Goal: Task Accomplishment & Management: Use online tool/utility

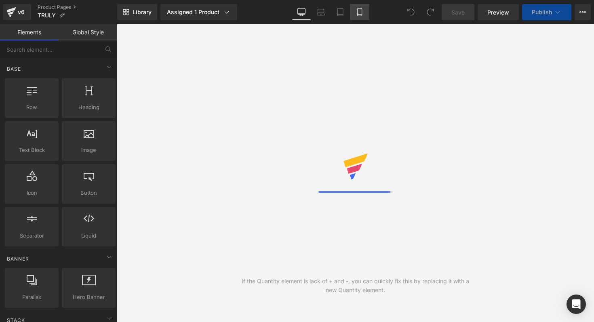
click at [356, 11] on icon at bounding box center [360, 12] width 8 height 8
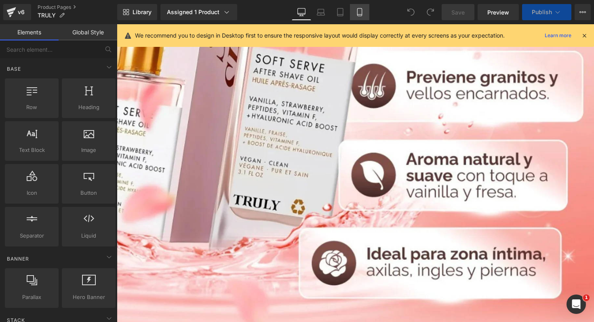
click at [356, 7] on link "Mobile" at bounding box center [359, 12] width 19 height 16
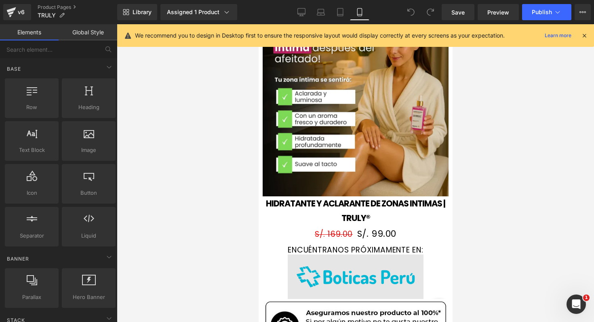
scroll to position [793, 0]
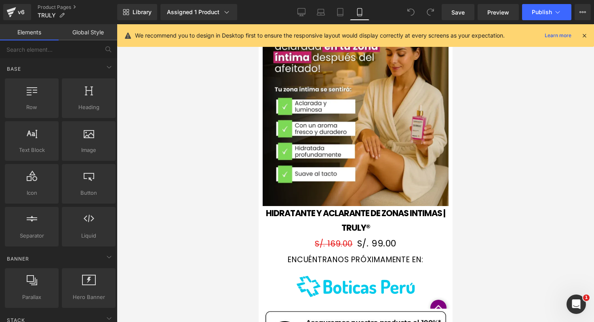
click at [348, 128] on img at bounding box center [355, 113] width 186 height 185
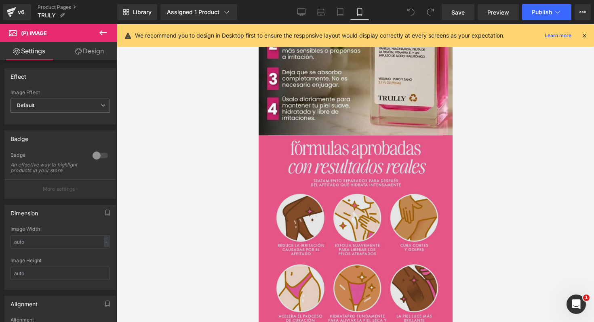
scroll to position [1395, 0]
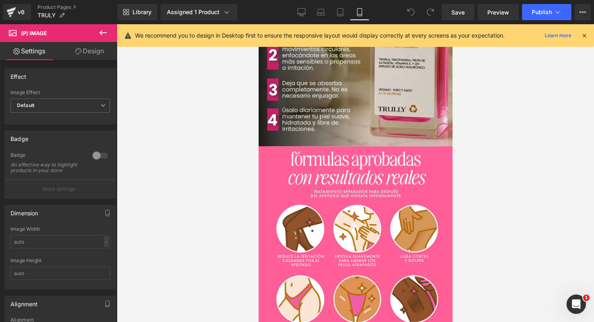
click at [87, 48] on link "Design" at bounding box center [89, 51] width 59 height 18
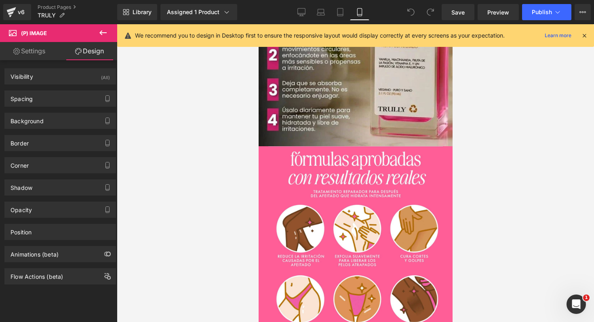
click at [105, 32] on icon at bounding box center [103, 33] width 10 height 10
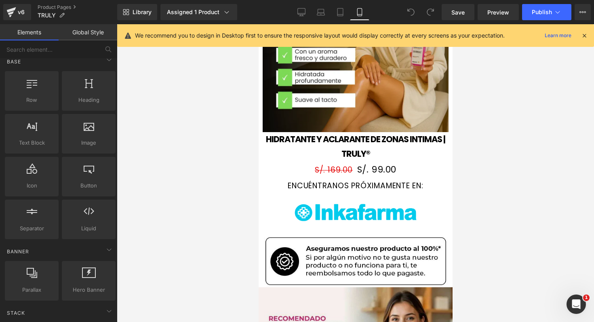
scroll to position [0, 0]
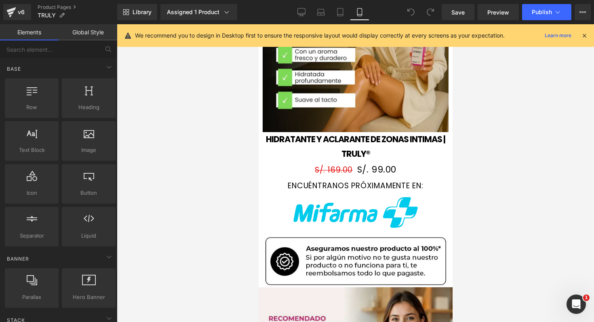
click at [86, 33] on link "Global Style" at bounding box center [88, 32] width 59 height 16
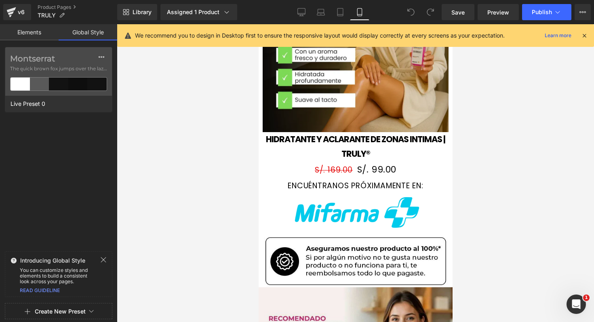
click at [42, 34] on link "Elements" at bounding box center [29, 32] width 59 height 16
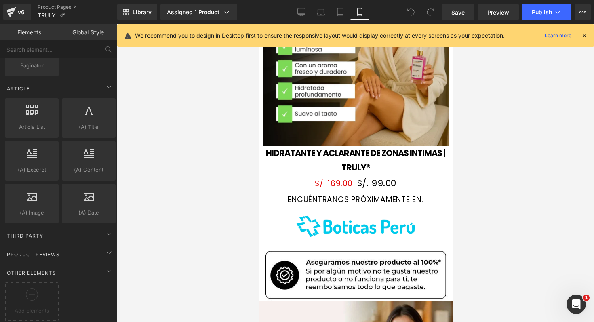
scroll to position [851, 0]
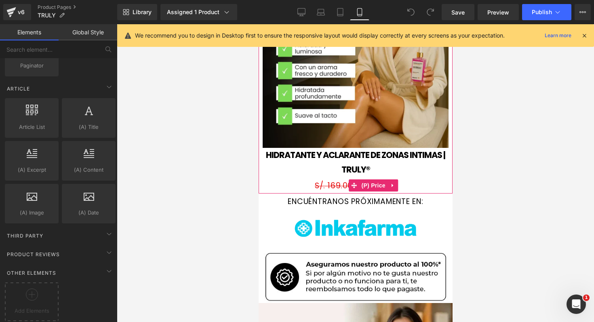
click at [415, 177] on div "S/. 169.00 S/. 99.00" at bounding box center [355, 185] width 186 height 16
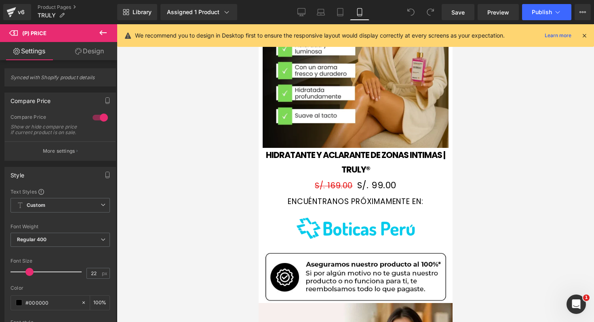
click at [104, 38] on button at bounding box center [103, 33] width 28 height 18
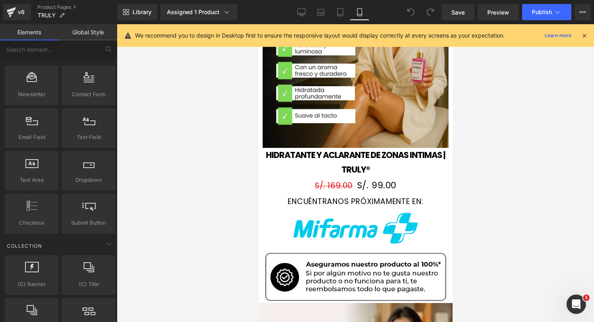
scroll to position [1090, 0]
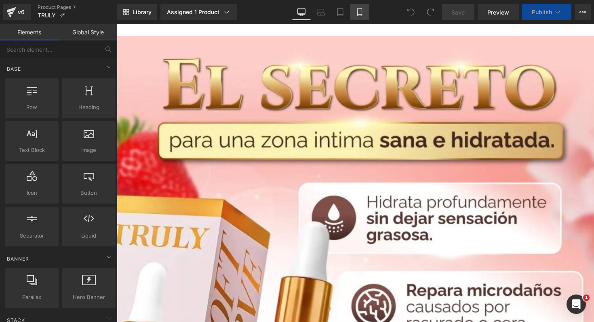
click at [359, 15] on icon at bounding box center [359, 15] width 4 height 0
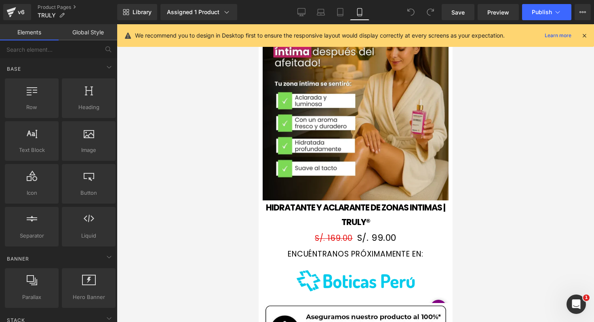
scroll to position [799, 0]
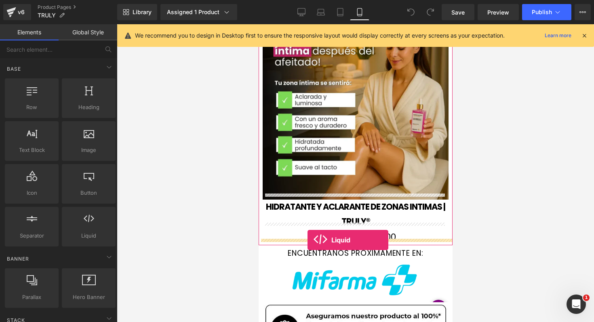
drag, startPoint x: 337, startPoint y: 260, endPoint x: 307, endPoint y: 240, distance: 35.5
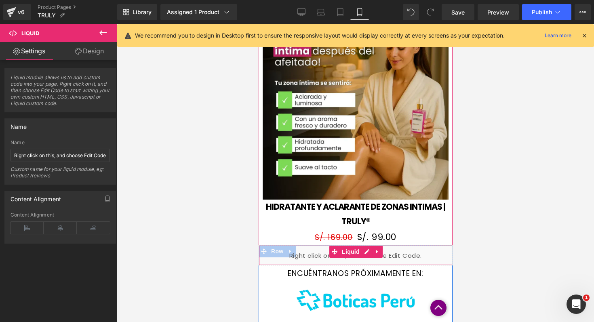
click at [305, 250] on div "Liquid" at bounding box center [355, 255] width 194 height 20
click at [376, 250] on icon at bounding box center [377, 252] width 2 height 4
click at [379, 249] on icon at bounding box center [382, 252] width 6 height 6
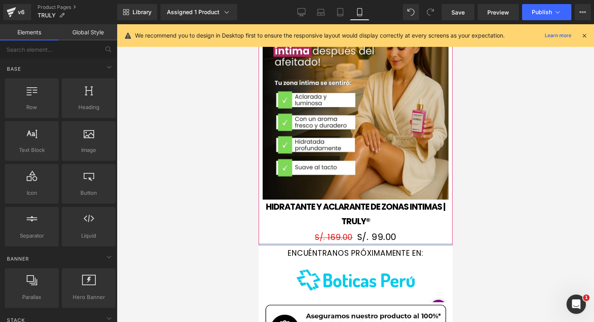
click at [355, 243] on div at bounding box center [355, 244] width 194 height 2
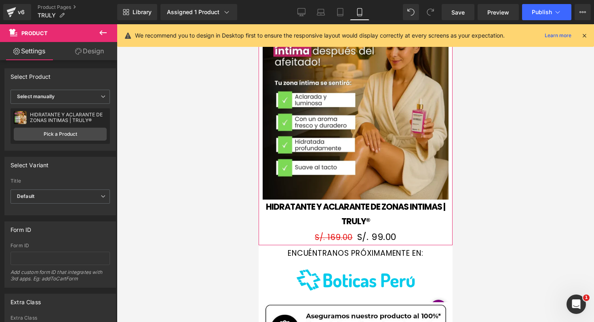
click at [355, 243] on div at bounding box center [355, 244] width 194 height 2
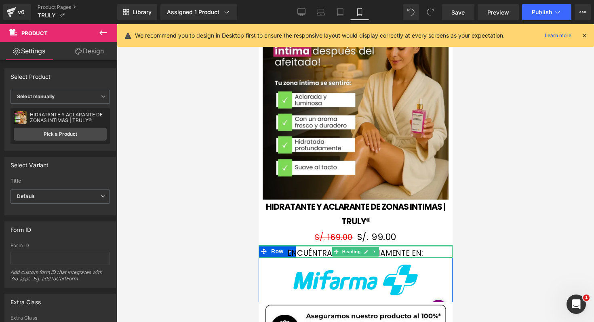
click at [354, 245] on div at bounding box center [355, 246] width 194 height 2
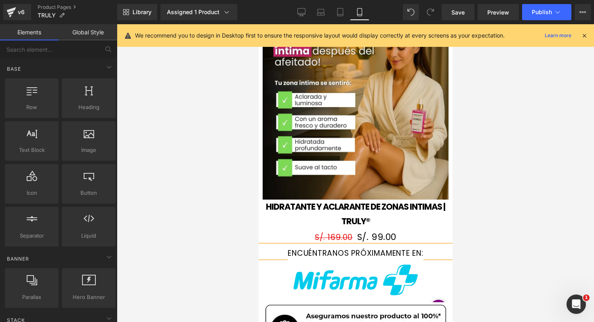
click at [526, 162] on div at bounding box center [355, 173] width 477 height 298
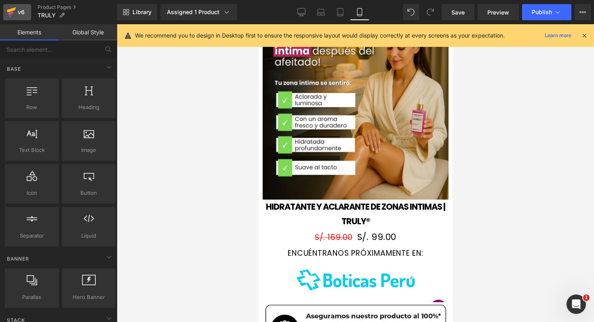
click at [23, 14] on div "v6" at bounding box center [21, 12] width 10 height 11
click at [459, 11] on span "Save" at bounding box center [457, 12] width 13 height 8
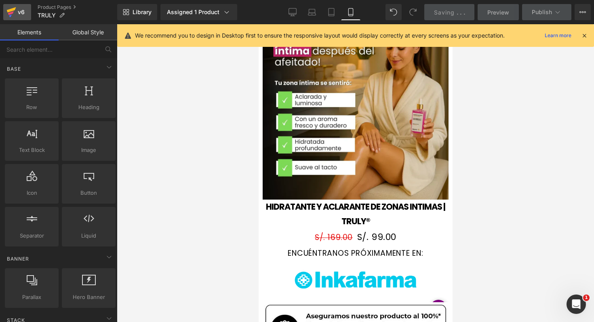
click at [15, 12] on icon at bounding box center [11, 12] width 10 height 20
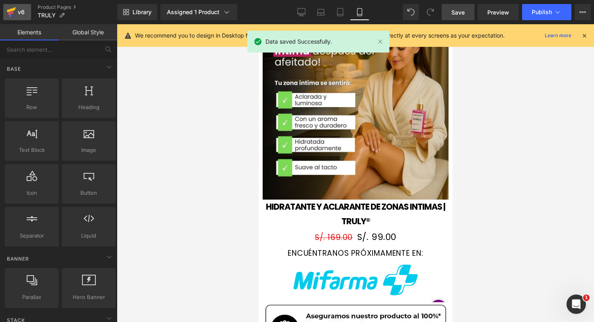
click at [11, 8] on icon at bounding box center [11, 9] width 9 height 5
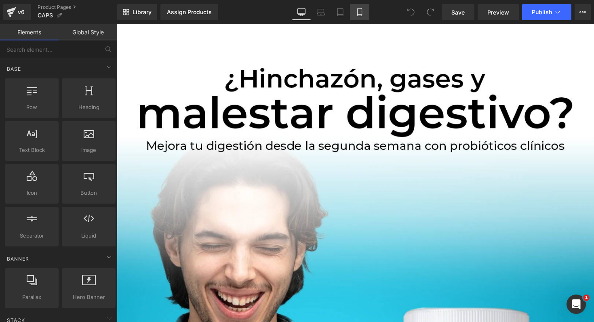
click at [361, 17] on link "Mobile" at bounding box center [359, 12] width 19 height 16
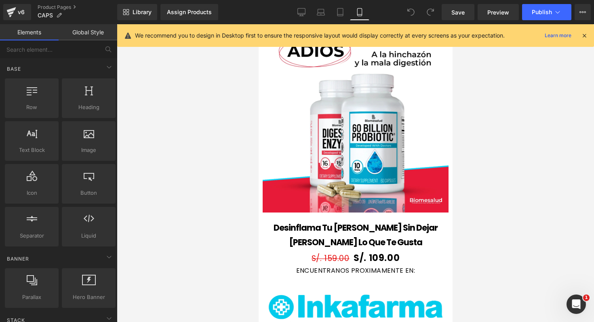
scroll to position [933, 0]
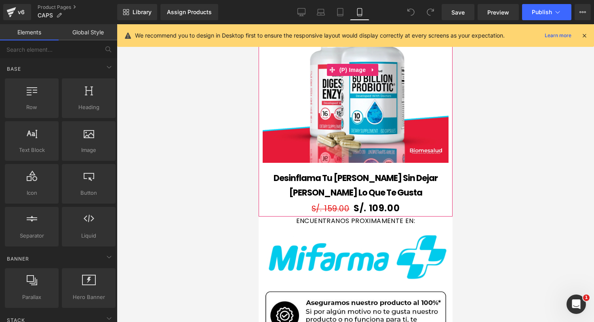
click at [355, 134] on img at bounding box center [355, 70] width 186 height 186
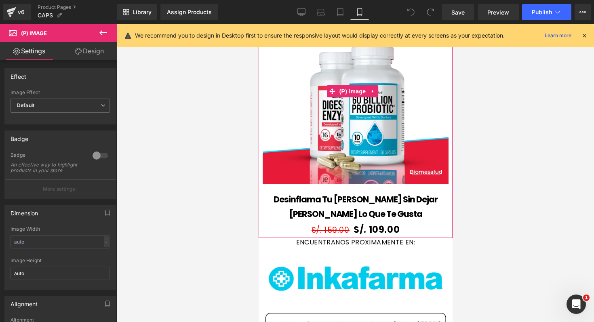
scroll to position [929, 0]
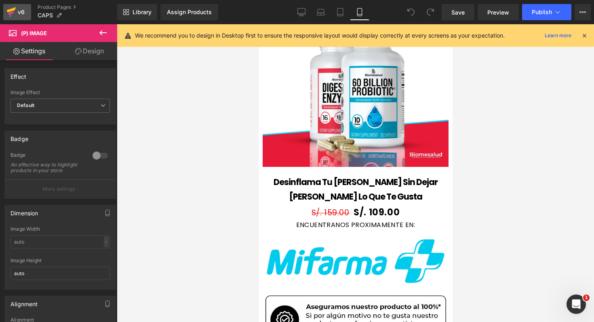
click at [10, 14] on icon at bounding box center [11, 13] width 6 height 4
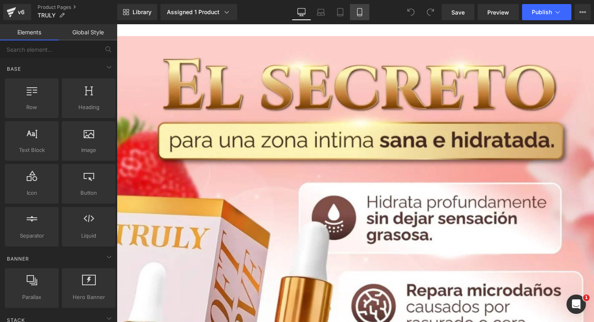
click at [359, 9] on icon at bounding box center [360, 12] width 8 height 8
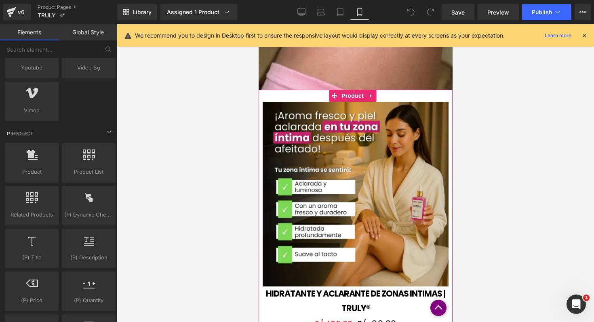
scroll to position [703, 0]
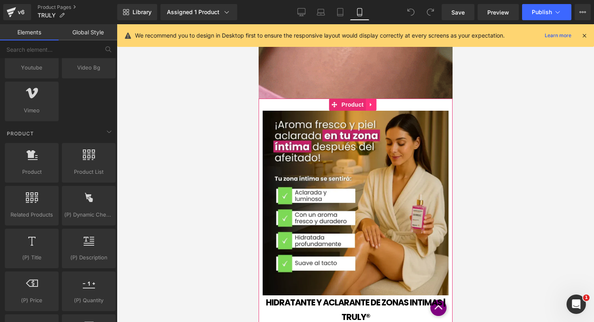
click at [370, 104] on icon at bounding box center [370, 105] width 2 height 4
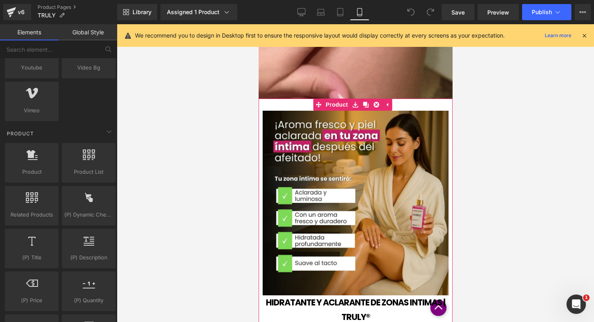
click at [292, 109] on div "Sale Off (P) Image HIDRATANTE Y ACLARANTE DE ZONAS INTIMAS | TRULY® (P) Title S…" at bounding box center [355, 220] width 194 height 242
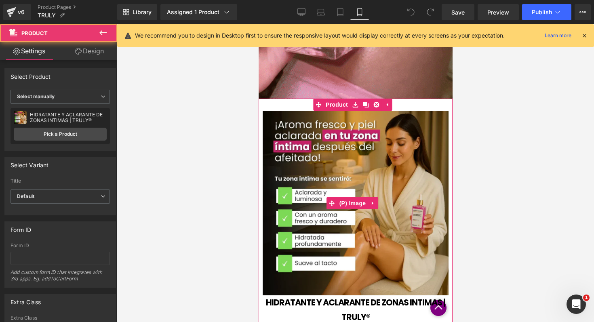
click at [359, 163] on img at bounding box center [355, 203] width 186 height 185
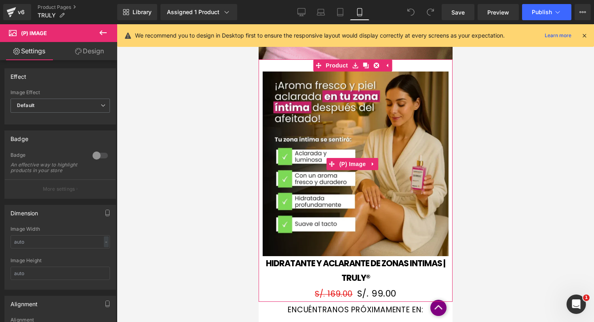
scroll to position [743, 0]
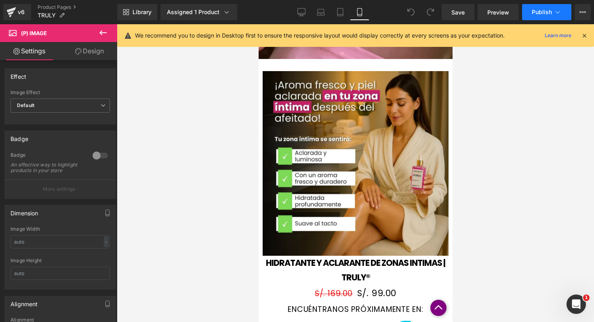
click at [547, 18] on button "Publish" at bounding box center [546, 12] width 49 height 16
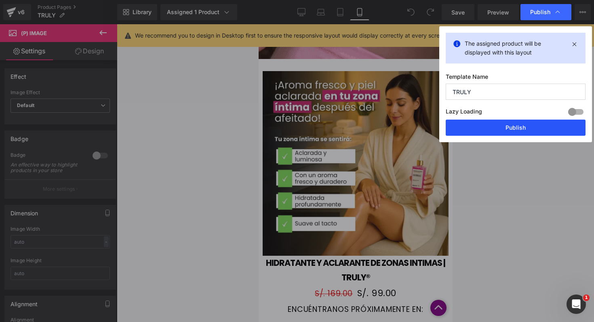
click at [514, 128] on button "Publish" at bounding box center [516, 128] width 140 height 16
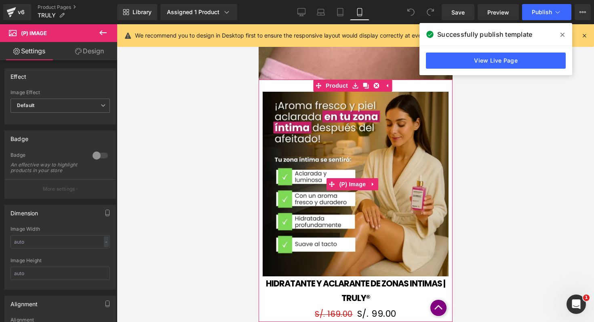
scroll to position [723, 0]
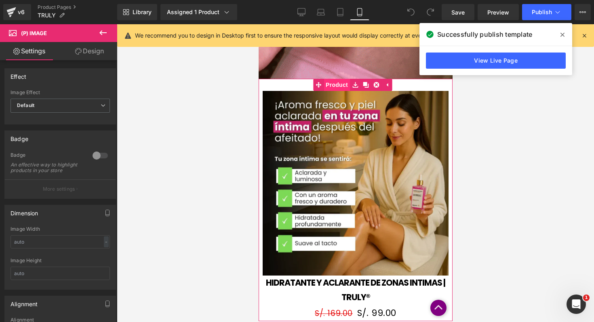
click at [327, 82] on div "Sale Off (P) Image HIDRATANTE Y ACLARANTE DE ZONAS INTIMAS | TRULY® (P) Title S…" at bounding box center [355, 200] width 194 height 242
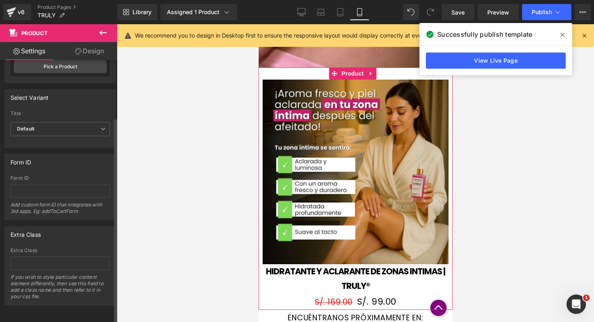
scroll to position [0, 0]
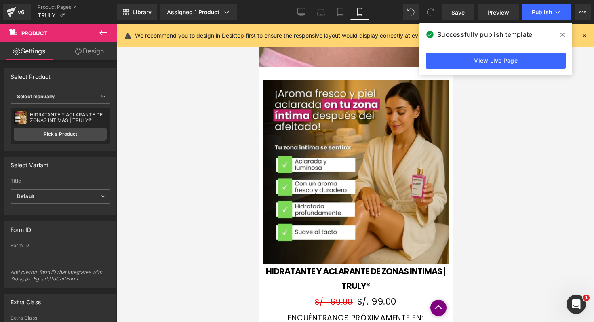
click at [204, 113] on div at bounding box center [355, 173] width 477 height 298
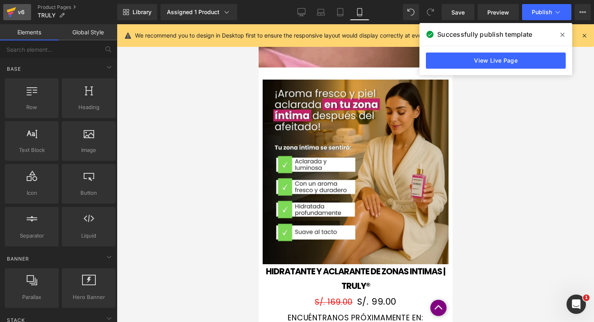
click at [15, 13] on icon at bounding box center [11, 12] width 10 height 20
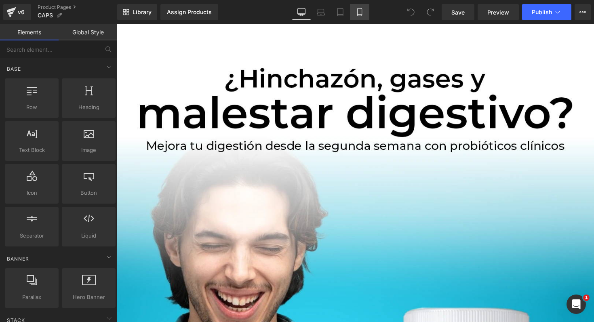
click at [358, 14] on icon at bounding box center [359, 12] width 4 height 8
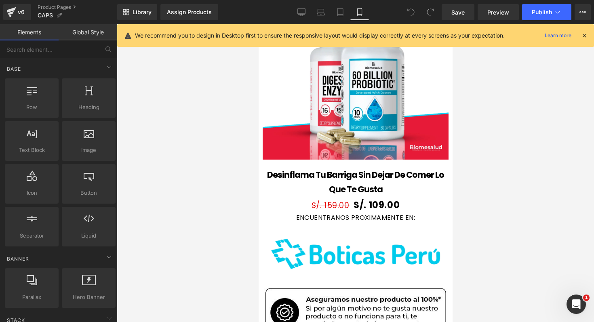
scroll to position [974, 0]
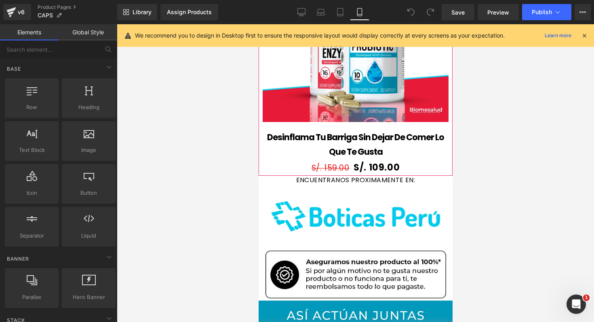
click at [349, 115] on img at bounding box center [355, 29] width 186 height 186
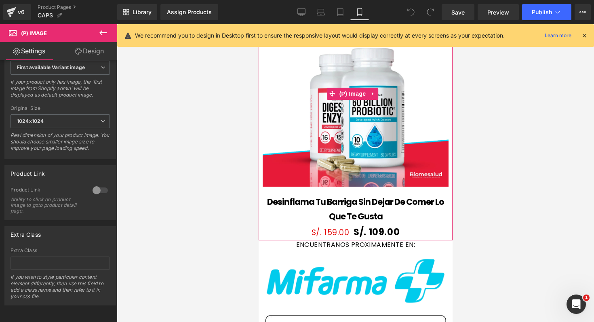
scroll to position [919, 0]
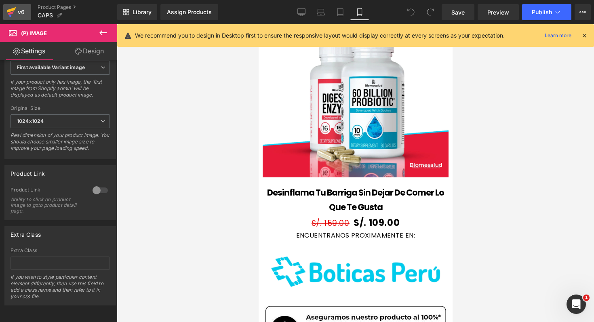
click at [15, 12] on icon at bounding box center [11, 12] width 10 height 20
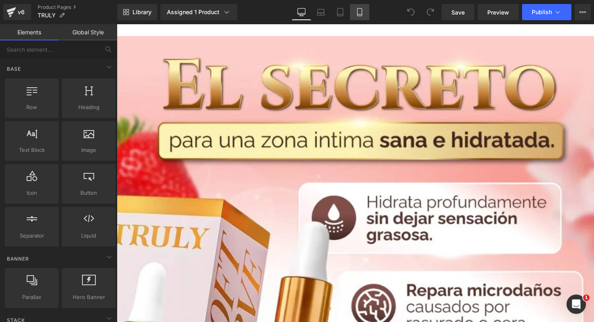
click at [366, 14] on link "Mobile" at bounding box center [359, 12] width 19 height 16
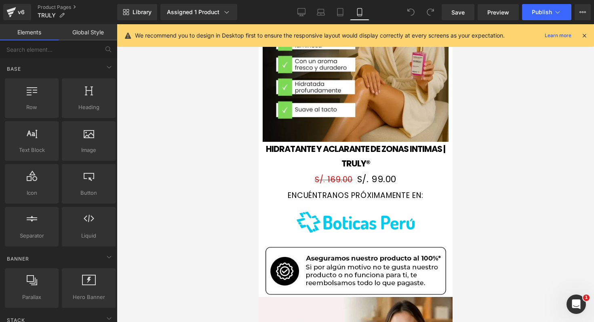
scroll to position [921, 0]
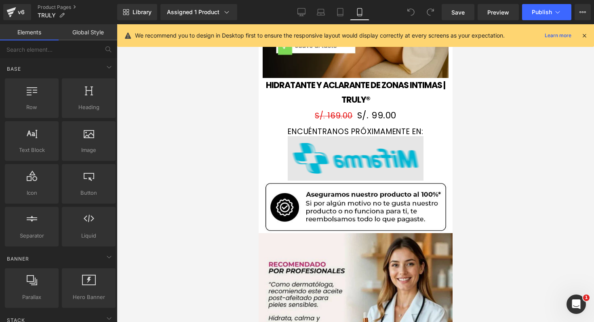
click at [328, 156] on img at bounding box center [355, 158] width 136 height 44
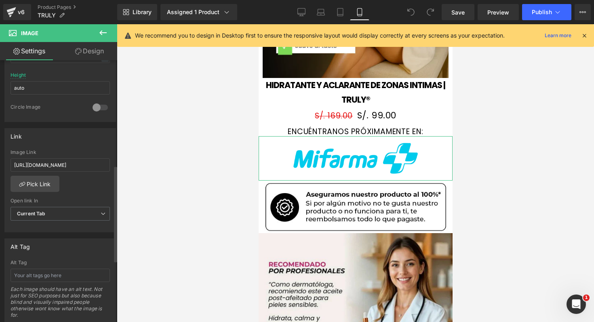
scroll to position [286, 0]
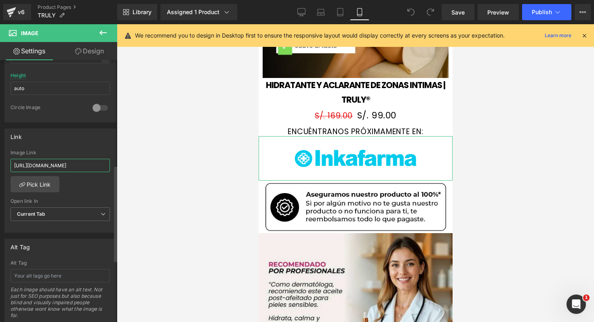
click at [88, 169] on input "[URL][DOMAIN_NAME]" at bounding box center [60, 165] width 99 height 13
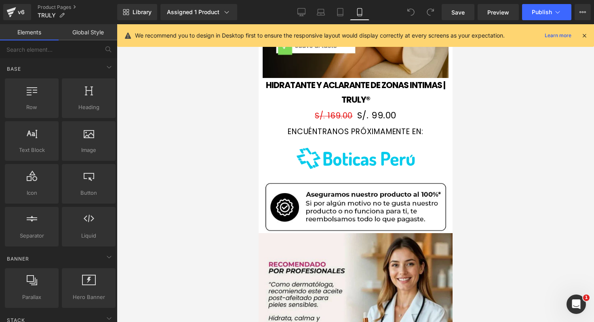
click at [169, 145] on div at bounding box center [355, 173] width 477 height 298
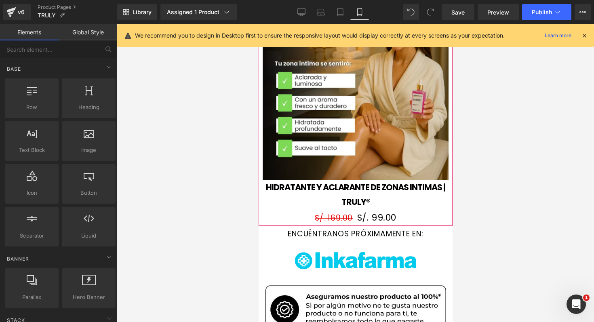
scroll to position [797, 0]
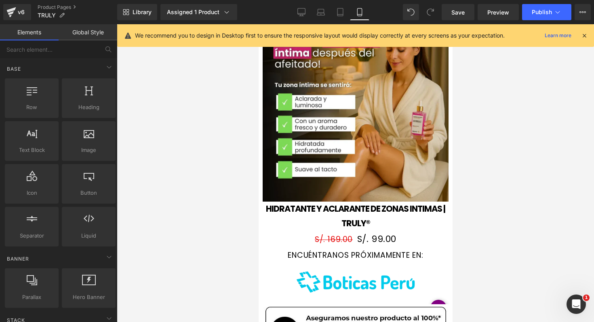
click at [583, 36] on icon at bounding box center [584, 35] width 7 height 7
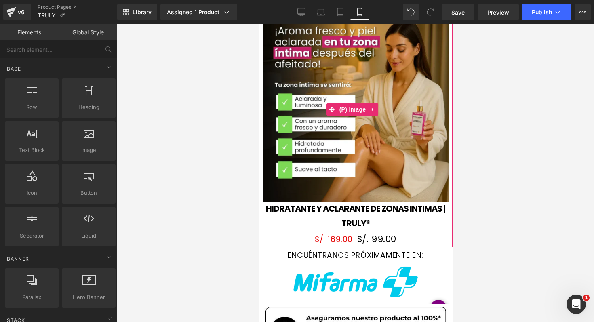
click at [327, 130] on img at bounding box center [355, 109] width 186 height 185
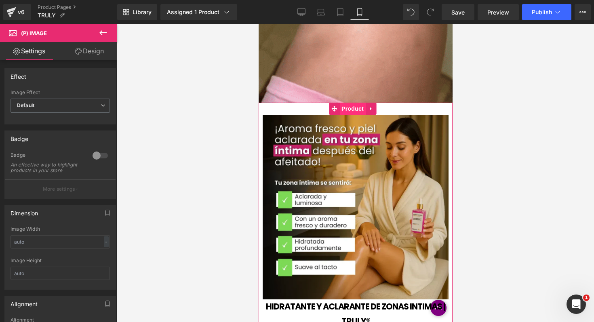
scroll to position [696, 0]
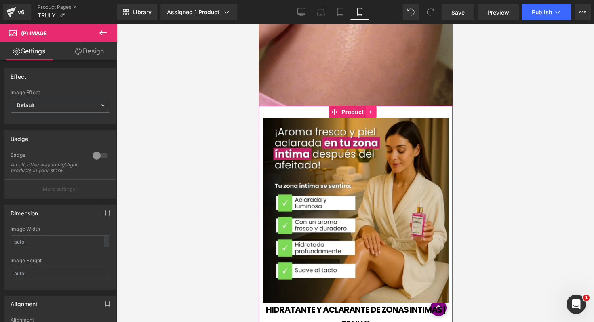
click at [372, 111] on icon at bounding box center [371, 112] width 6 height 6
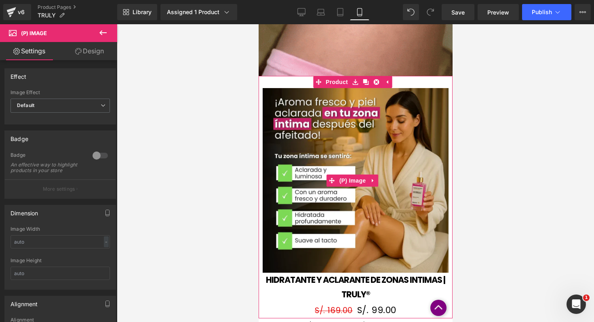
scroll to position [726, 0]
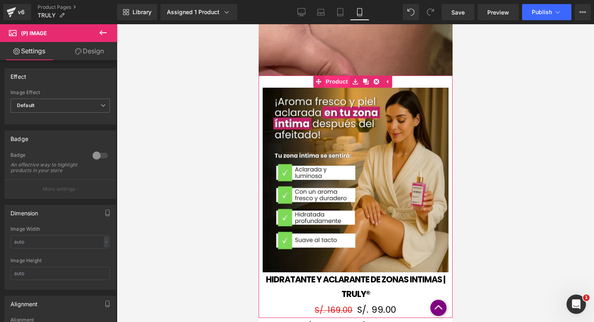
click at [338, 82] on link "Product" at bounding box center [331, 82] width 37 height 12
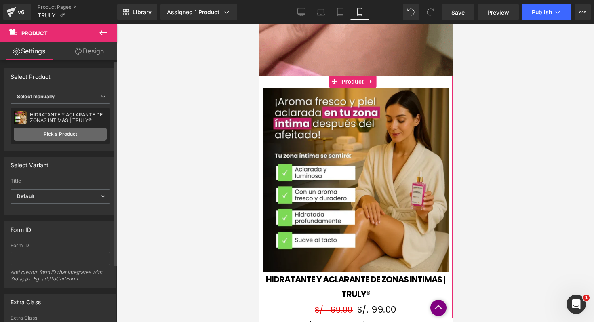
click at [82, 131] on link "Pick a Product" at bounding box center [60, 134] width 93 height 13
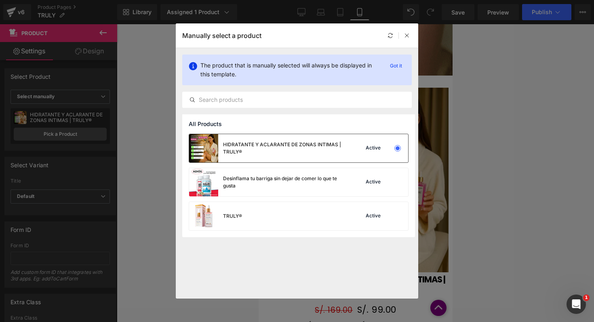
click at [386, 150] on div "Active" at bounding box center [380, 148] width 55 height 11
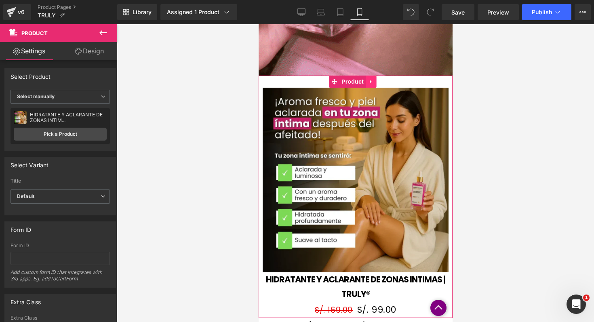
click at [372, 80] on icon at bounding box center [371, 82] width 6 height 6
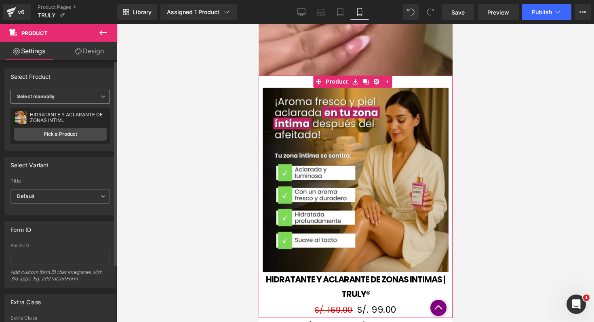
click at [98, 102] on span "Select manually" at bounding box center [60, 97] width 99 height 14
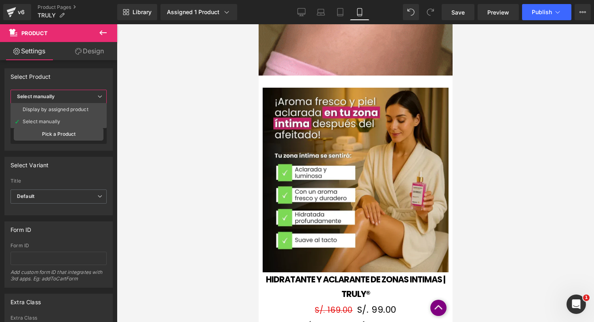
click at [129, 107] on div at bounding box center [355, 173] width 477 height 298
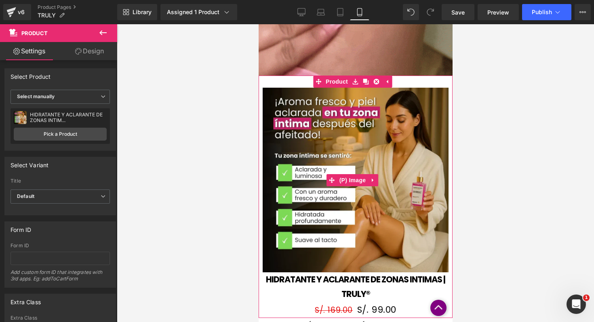
click at [314, 165] on img at bounding box center [355, 180] width 186 height 185
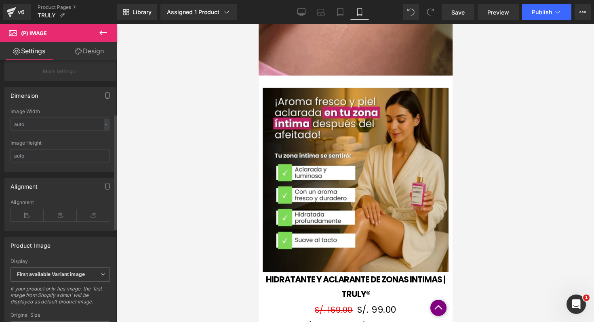
scroll to position [114, 0]
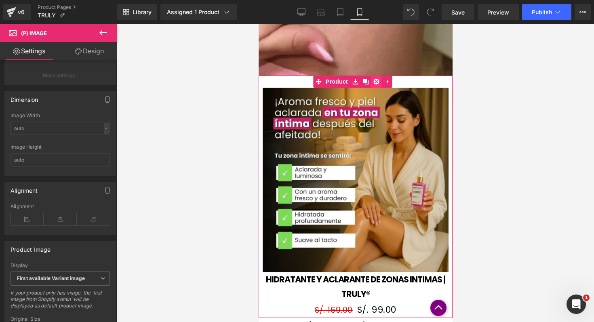
click at [376, 80] on icon at bounding box center [376, 82] width 6 height 6
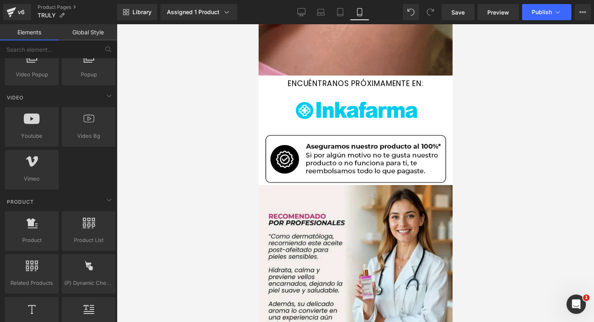
scroll to position [549, 0]
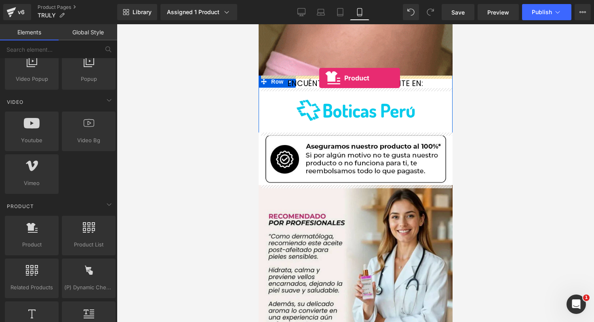
drag, startPoint x: 294, startPoint y: 257, endPoint x: 319, endPoint y: 78, distance: 181.1
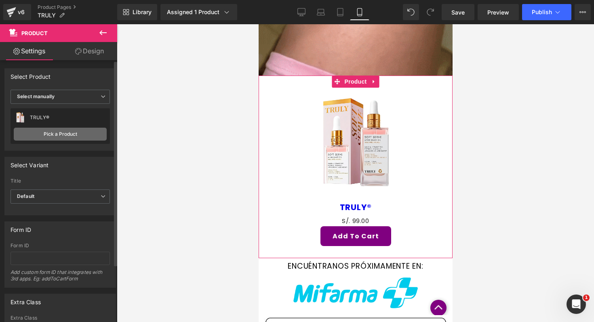
click at [77, 130] on link "Pick a Product" at bounding box center [60, 134] width 93 height 13
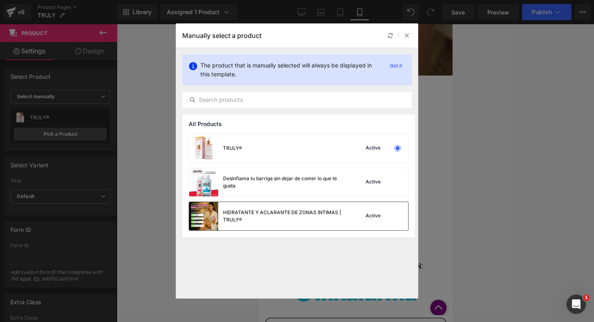
click at [325, 208] on div "HIDRATANTE Y ACLARANTE DE ZONAS INTIMAS | TRULY®" at bounding box center [266, 216] width 155 height 28
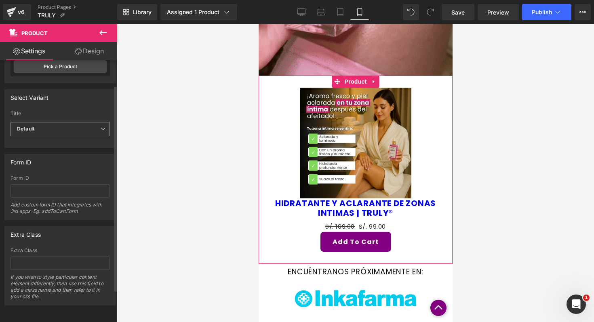
scroll to position [0, 0]
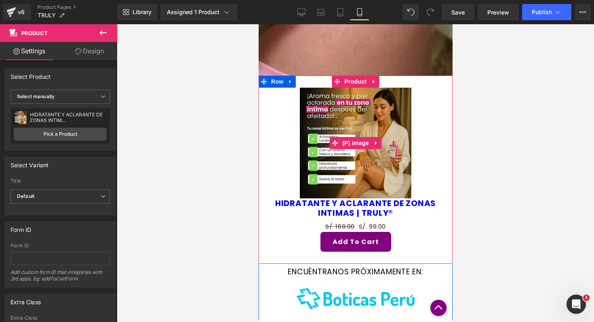
click at [364, 106] on img at bounding box center [354, 143] width 111 height 111
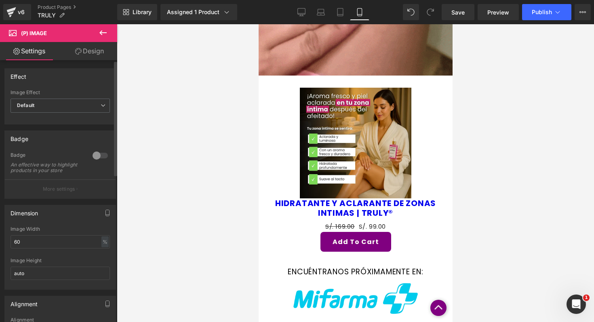
click at [101, 157] on div at bounding box center [99, 155] width 19 height 13
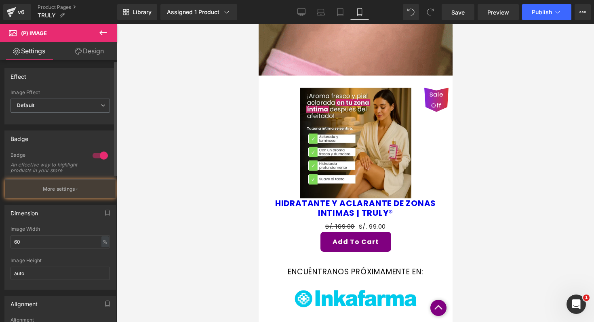
click at [101, 157] on div at bounding box center [99, 155] width 19 height 13
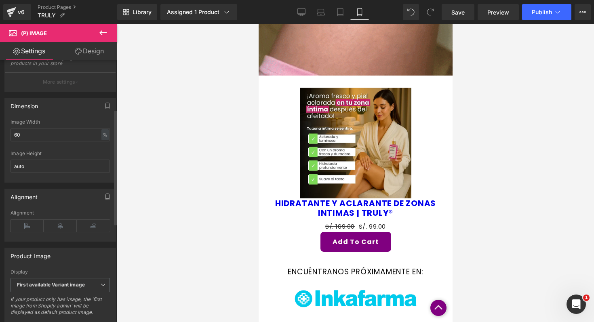
scroll to position [111, 0]
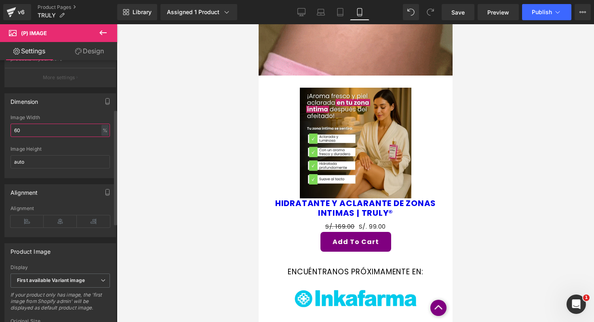
click at [73, 137] on input "60" at bounding box center [60, 130] width 99 height 13
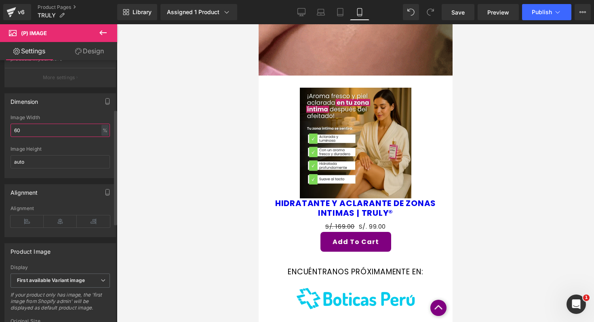
click at [73, 137] on input "60" at bounding box center [60, 130] width 99 height 13
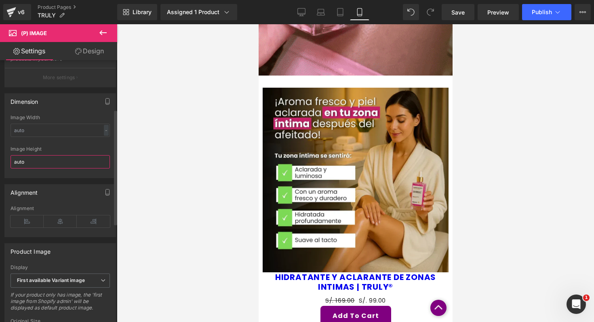
click at [72, 168] on input "auto" at bounding box center [60, 161] width 99 height 13
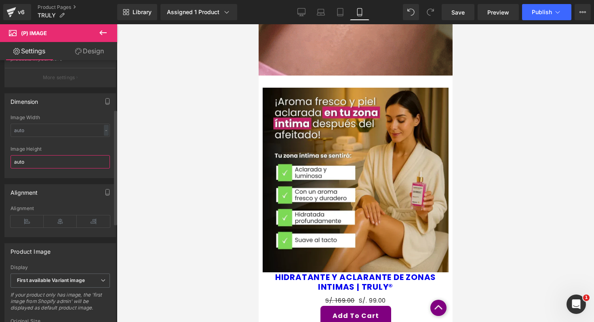
click at [72, 168] on input "auto" at bounding box center [60, 161] width 99 height 13
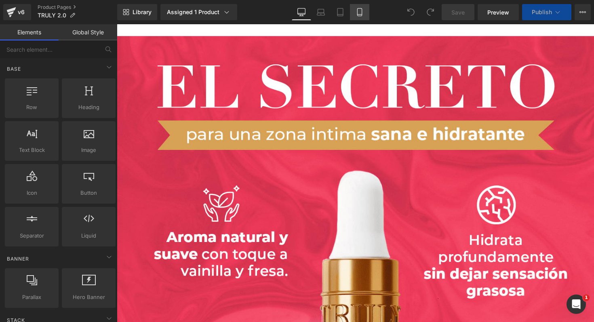
click at [357, 13] on icon at bounding box center [360, 12] width 8 height 8
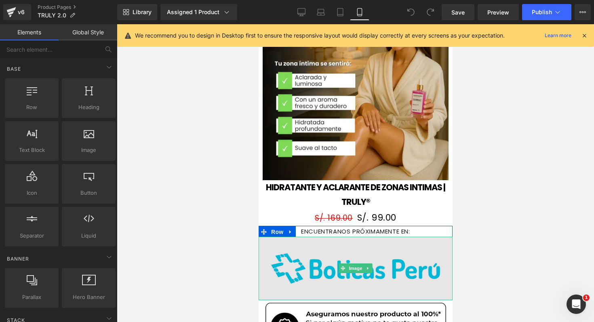
scroll to position [831, 0]
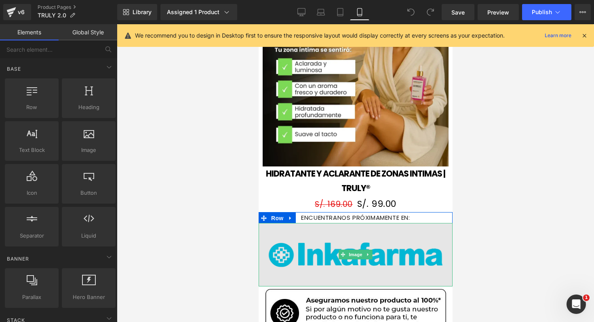
click at [296, 240] on img at bounding box center [355, 254] width 194 height 63
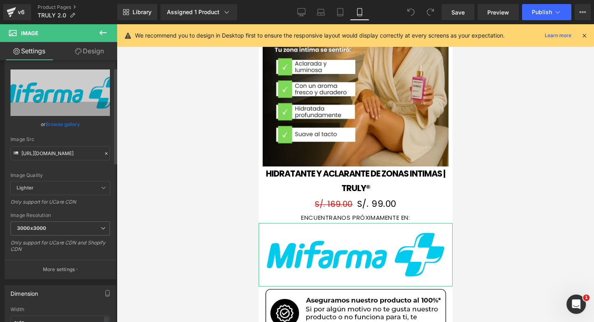
scroll to position [20, 0]
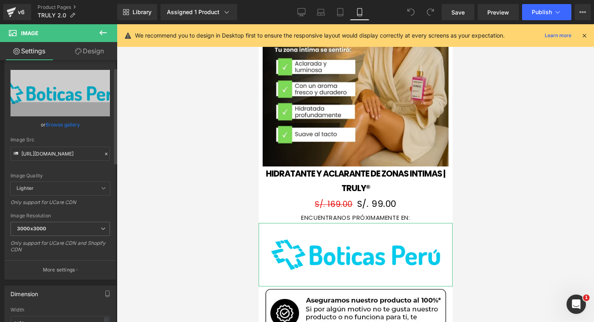
click at [67, 240] on div "Only support for UCare CDN and Shopify CDN" at bounding box center [60, 249] width 99 height 18
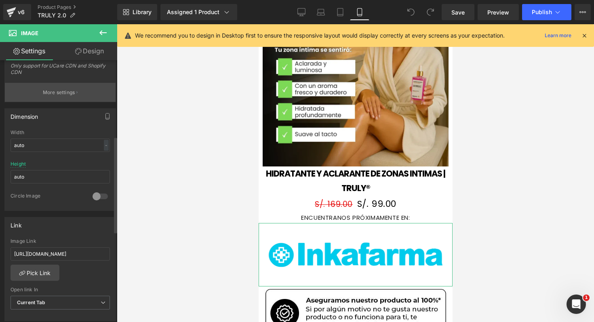
scroll to position [238, 0]
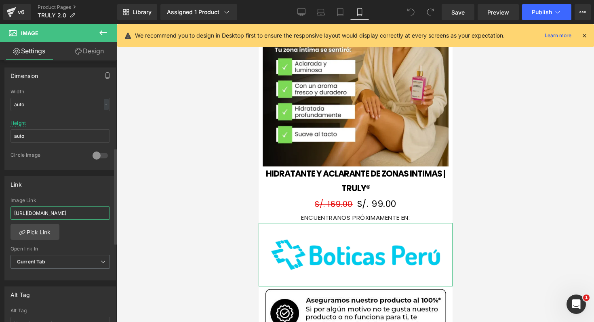
click at [91, 212] on input "[URL][DOMAIN_NAME]" at bounding box center [60, 212] width 99 height 13
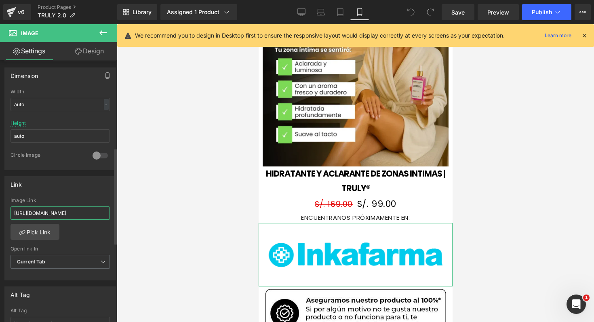
click at [91, 212] on input "[URL][DOMAIN_NAME]" at bounding box center [60, 212] width 99 height 13
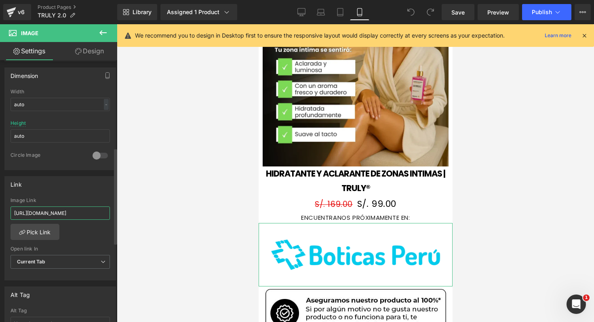
click at [91, 212] on input "[URL][DOMAIN_NAME]" at bounding box center [60, 212] width 99 height 13
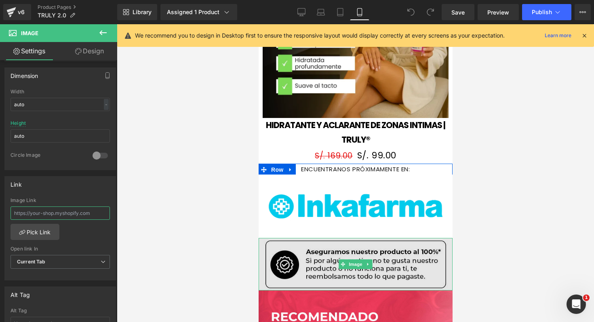
scroll to position [902, 0]
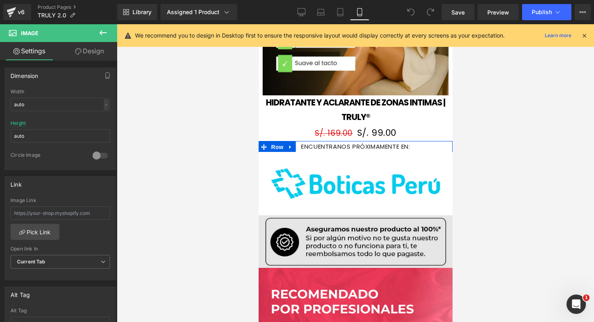
click at [310, 251] on img at bounding box center [355, 241] width 194 height 53
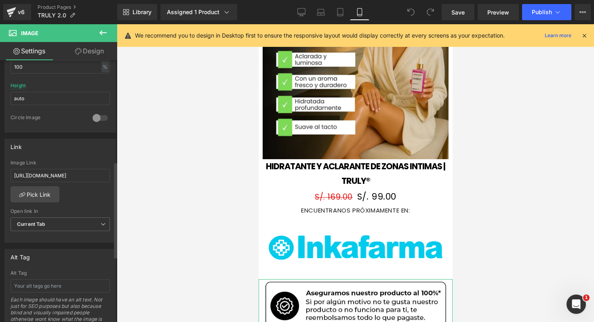
scroll to position [270, 0]
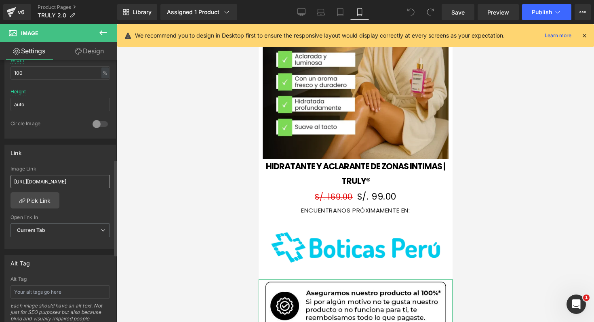
click at [82, 181] on input "[URL][DOMAIN_NAME]" at bounding box center [60, 181] width 99 height 13
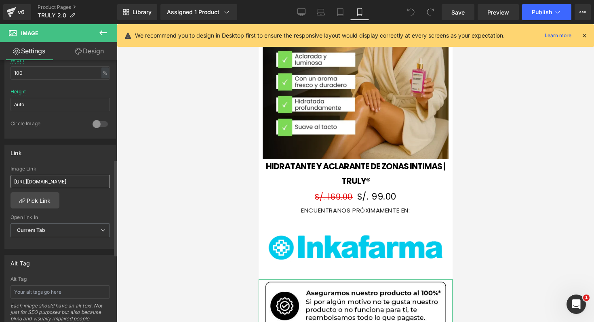
click at [82, 181] on input "[URL][DOMAIN_NAME]" at bounding box center [60, 181] width 99 height 13
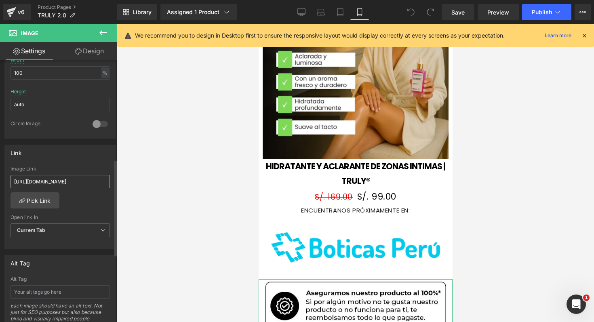
click at [82, 181] on input "[URL][DOMAIN_NAME]" at bounding box center [60, 181] width 99 height 13
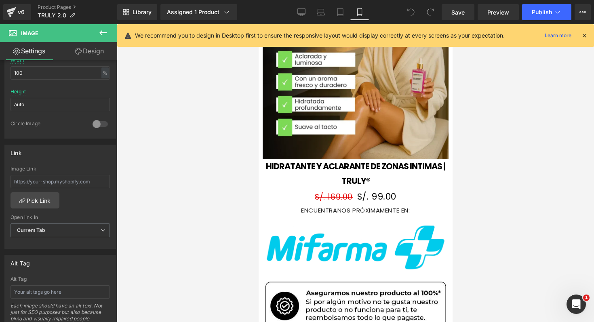
click at [159, 173] on div at bounding box center [355, 173] width 477 height 298
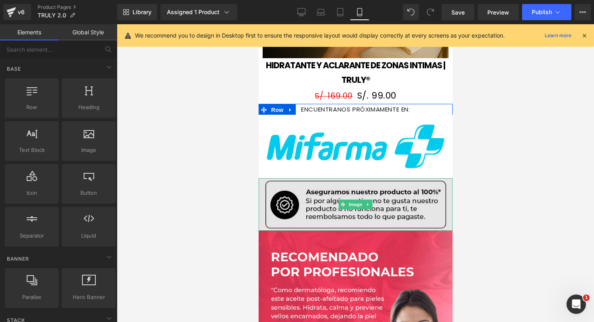
scroll to position [978, 0]
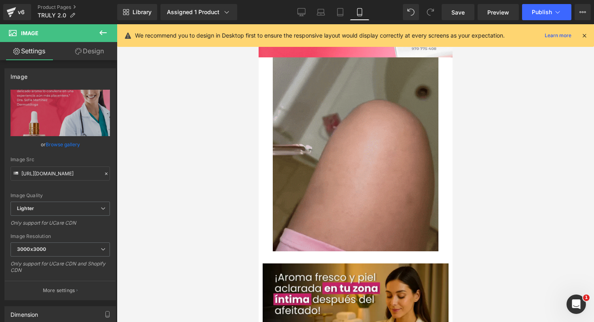
scroll to position [545, 0]
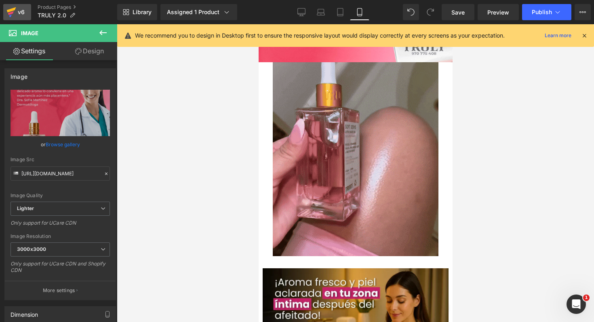
click at [10, 15] on icon at bounding box center [11, 12] width 10 height 20
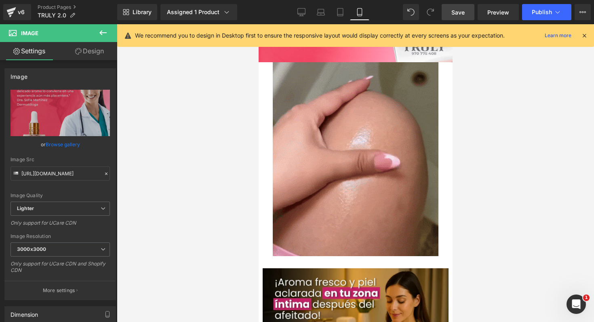
click at [470, 6] on link "Save" at bounding box center [458, 12] width 33 height 16
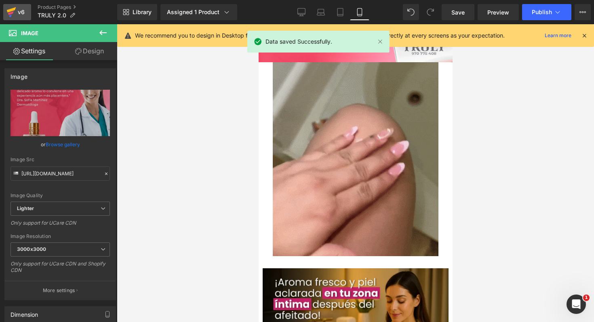
click at [20, 10] on div "v6" at bounding box center [21, 12] width 10 height 11
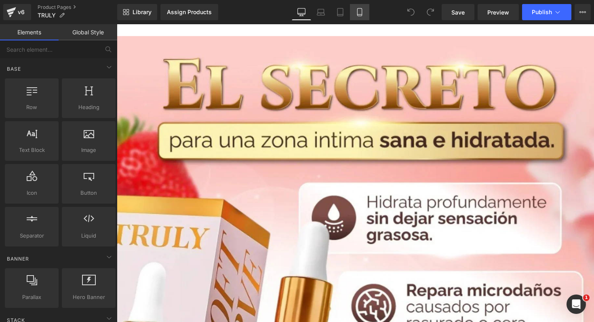
click at [361, 13] on icon at bounding box center [360, 12] width 8 height 8
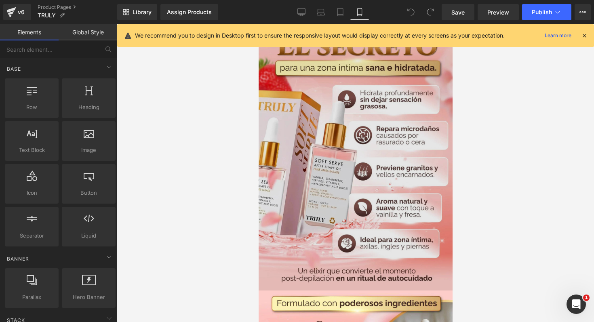
click at [311, 117] on img at bounding box center [355, 157] width 194 height 265
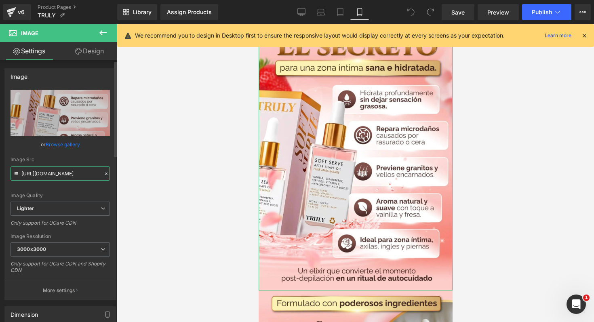
click at [78, 171] on input "https://ucarecdn.com/4bd9f614-656d-440a-aaf1-5d65f2e79009/-/format/auto/-/previ…" at bounding box center [60, 173] width 99 height 14
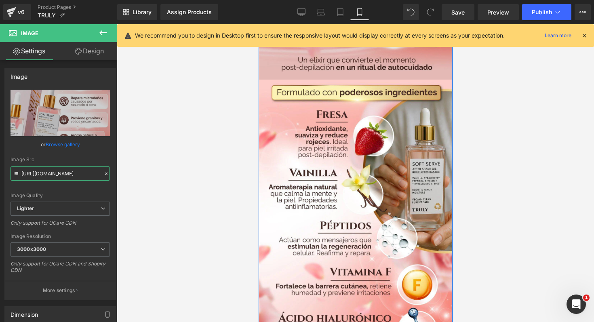
scroll to position [218, 0]
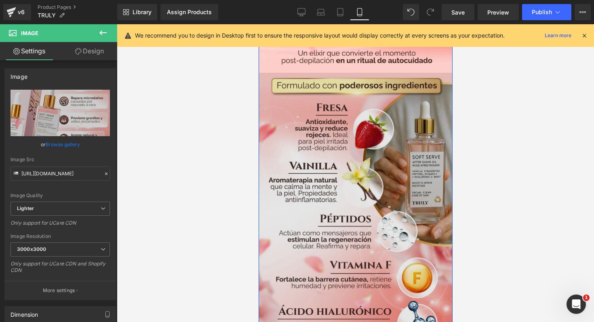
click at [306, 172] on img at bounding box center [355, 215] width 194 height 284
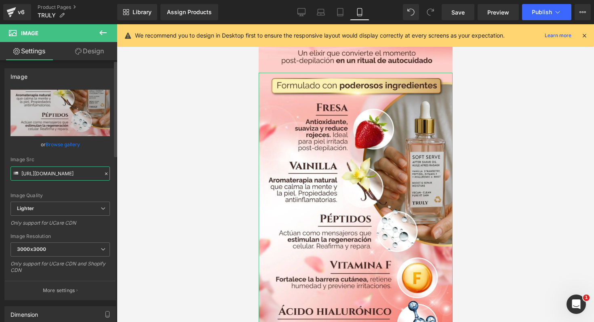
click at [66, 172] on input "https://ucarecdn.com/b9e0fb63-ceb5-4a65-881c-ea21f5372fcb/-/format/auto/-/previ…" at bounding box center [60, 173] width 99 height 14
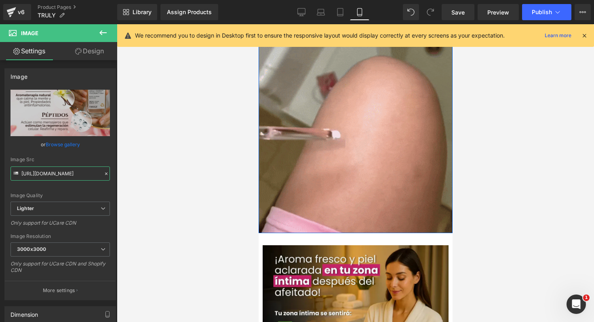
scroll to position [575, 0]
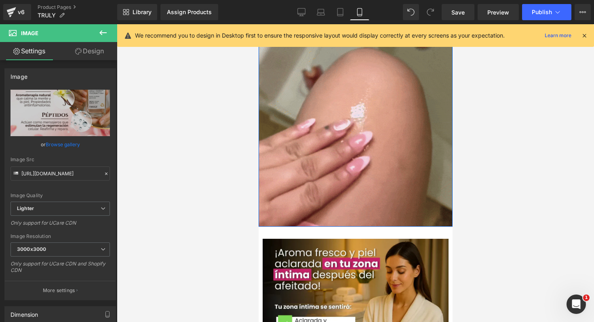
click at [337, 162] on img at bounding box center [355, 113] width 194 height 227
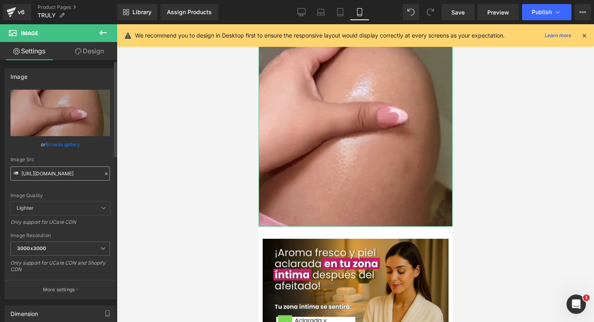
click at [88, 176] on input "https://media1.giphy.com/media/v1.Y2lkPTc5MGI3NjExMjEycnV4bDJqZ285YnU4Y3plMjJuc…" at bounding box center [60, 173] width 99 height 14
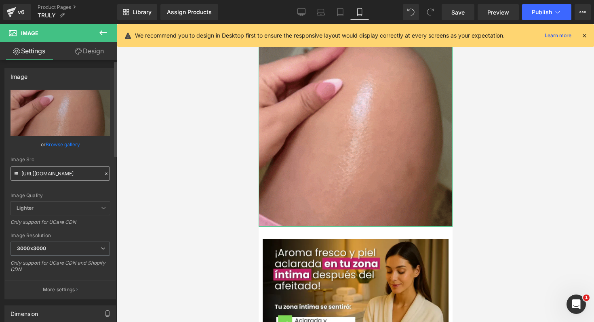
click at [88, 176] on input "https://media1.giphy.com/media/v1.Y2lkPTc5MGI3NjExMjEycnV4bDJqZ285YnU4Y3plMjJuc…" at bounding box center [60, 173] width 99 height 14
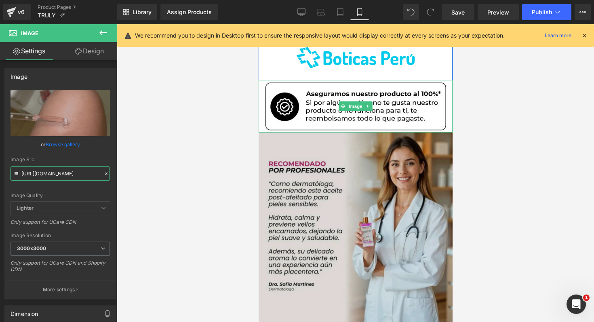
scroll to position [993, 0]
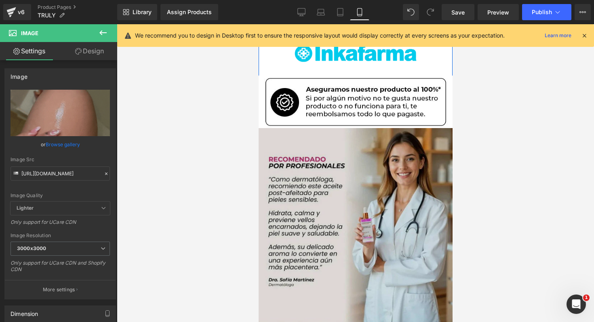
click at [373, 182] on img at bounding box center [355, 225] width 194 height 194
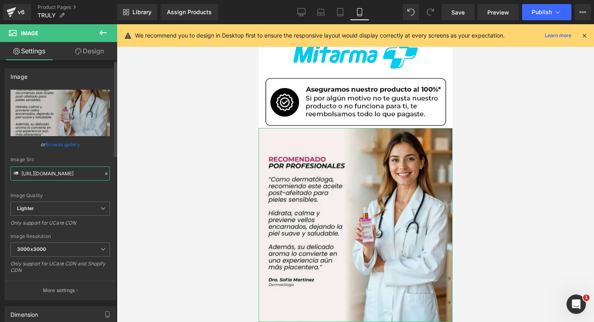
click at [72, 176] on input "https://ucarecdn.com/da164d6a-4b49-46e1-9c94-a80c0314a996/-/format/auto/-/previ…" at bounding box center [60, 173] width 99 height 14
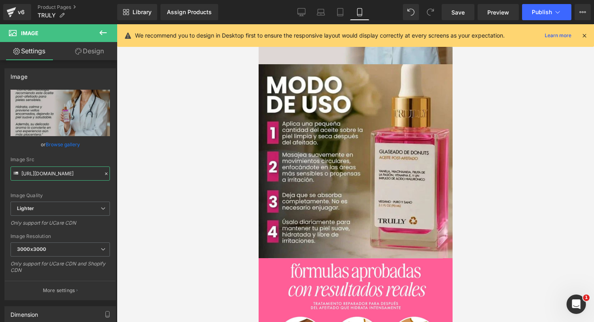
scroll to position [1254, 0]
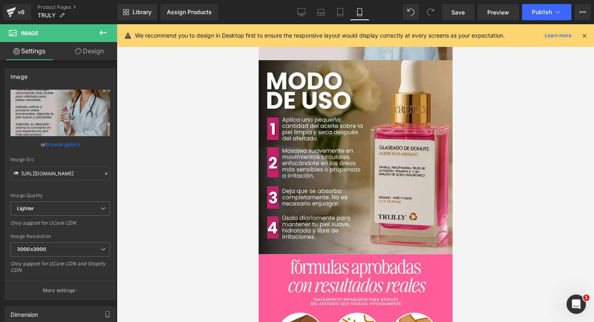
click at [388, 158] on img at bounding box center [355, 157] width 194 height 194
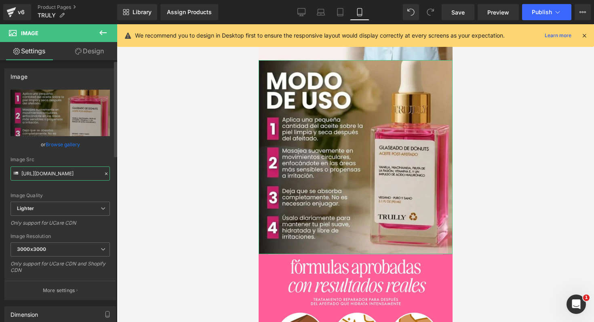
click at [81, 172] on input "https://ucarecdn.com/616f5102-0274-49fe-b82f-197431f17139/-/format/auto/-/previ…" at bounding box center [60, 173] width 99 height 14
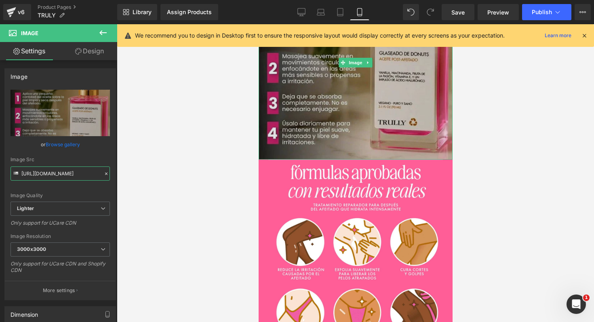
scroll to position [1400, 0]
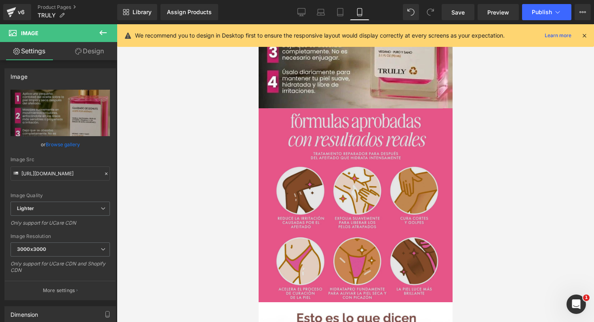
click at [361, 177] on img at bounding box center [355, 205] width 194 height 194
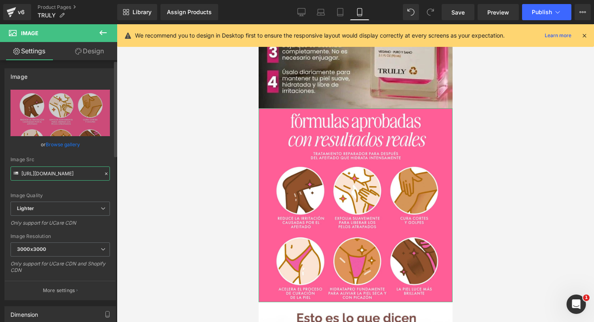
click at [70, 168] on input "https://ucarecdn.com/d1c40682-4e7e-474a-b9de-723416668dfa/-/format/auto/-/previ…" at bounding box center [60, 173] width 99 height 14
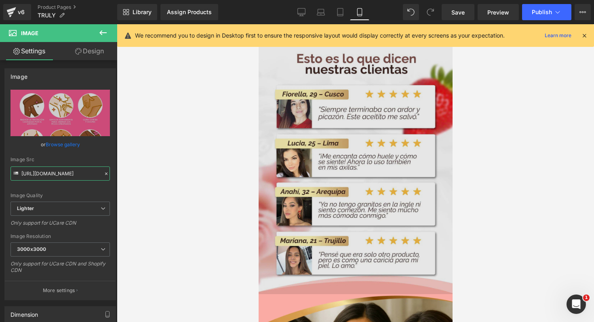
scroll to position [1664, 0]
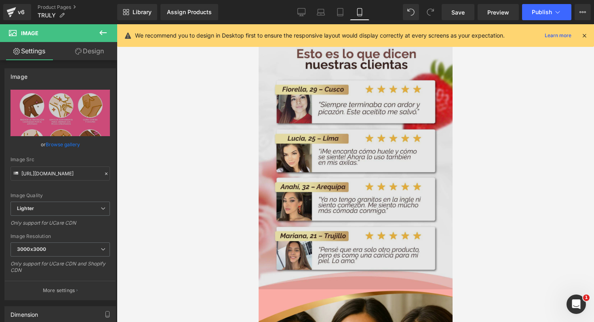
click at [361, 134] on img at bounding box center [355, 163] width 194 height 251
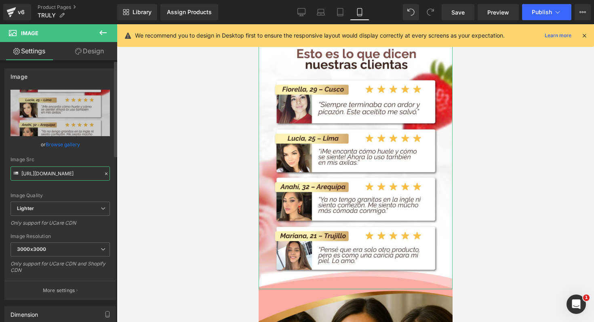
click at [75, 174] on input "https://ucarecdn.com/c0ac90e9-f82b-4c09-b153-6fa6944dbd89/-/format/auto/-/previ…" at bounding box center [60, 173] width 99 height 14
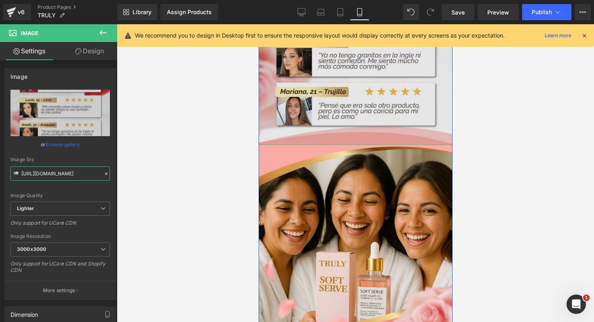
scroll to position [1870, 0]
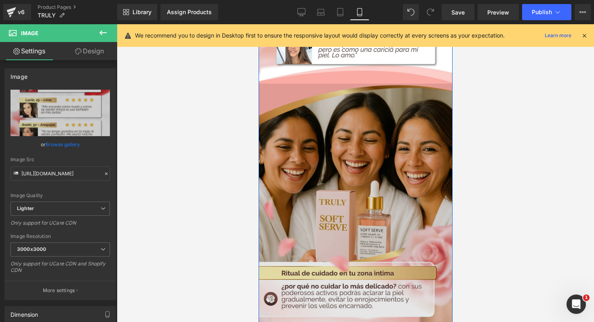
click at [390, 164] on img at bounding box center [355, 288] width 194 height 408
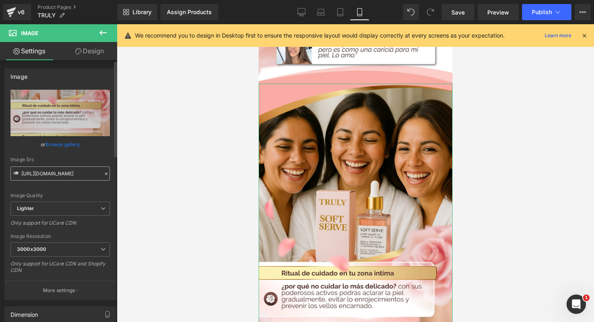
click at [70, 179] on input "https://ucarecdn.com/794996fe-e37c-4f08-985b-2d1060f680d8/-/format/auto/-/previ…" at bounding box center [60, 173] width 99 height 14
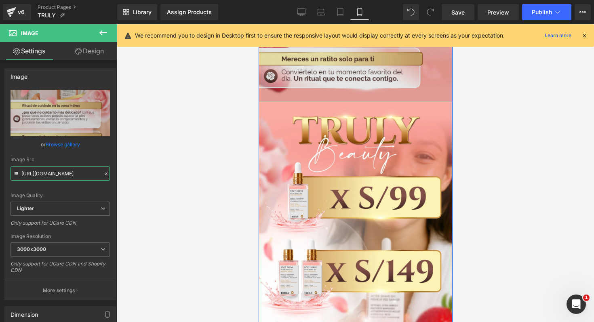
scroll to position [2324, 0]
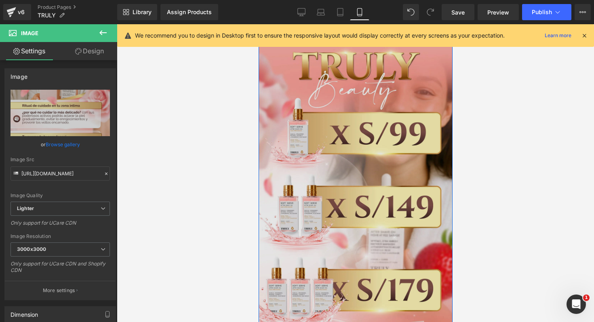
click at [351, 164] on img at bounding box center [355, 227] width 194 height 380
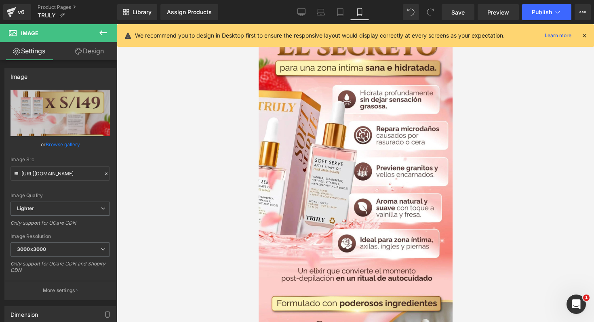
click at [68, 175] on input "[URL][DOMAIN_NAME]" at bounding box center [60, 173] width 99 height 14
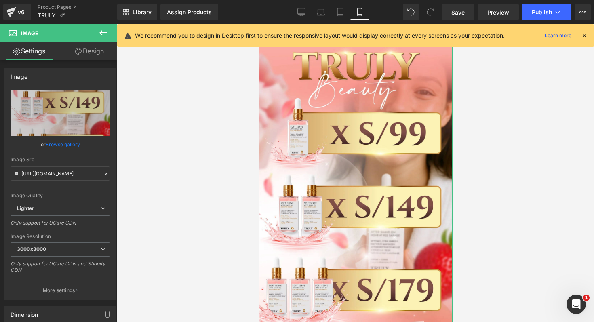
click at [68, 175] on input "[URL][DOMAIN_NAME]" at bounding box center [60, 173] width 99 height 14
